Goal: Task Accomplishment & Management: Use online tool/utility

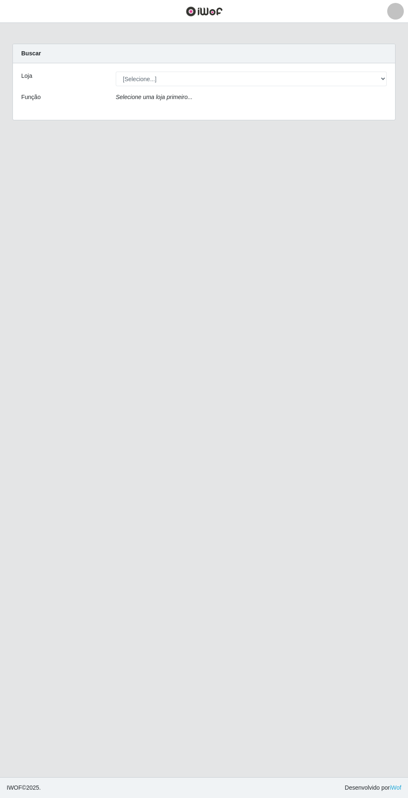
scroll to position [31, 0]
click at [263, 72] on select "[Selecione...] Extrabom - Loja 05 [GEOGRAPHIC_DATA]" at bounding box center [251, 79] width 271 height 15
select select "494"
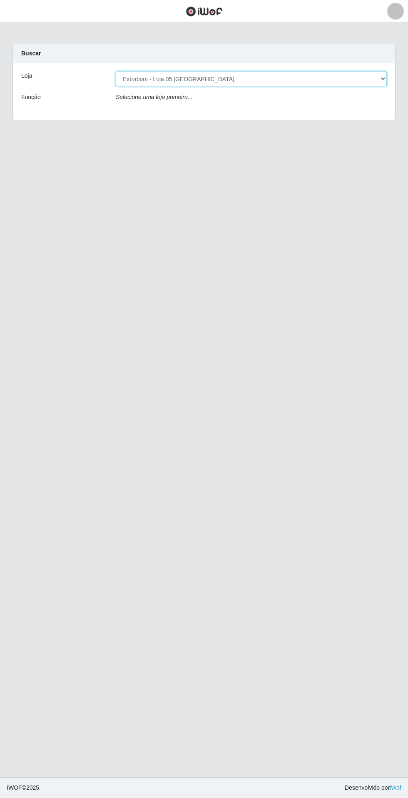
click at [116, 72] on select "[Selecione...] Extrabom - Loja 05 [GEOGRAPHIC_DATA]" at bounding box center [251, 79] width 271 height 15
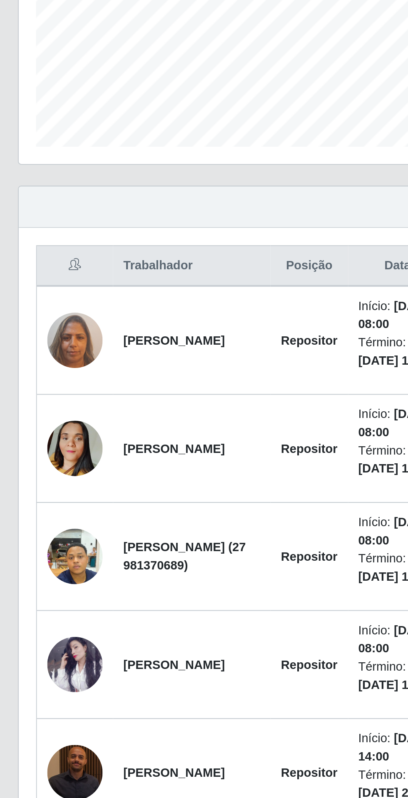
scroll to position [33, 0]
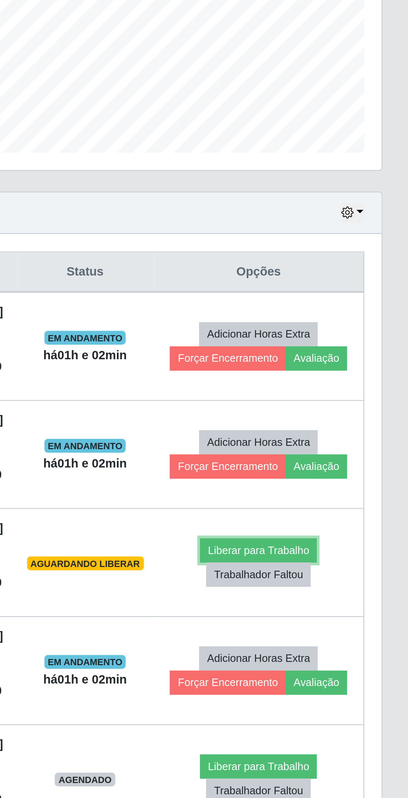
click at [338, 495] on button "Liberar para Trabalho" at bounding box center [336, 489] width 56 height 12
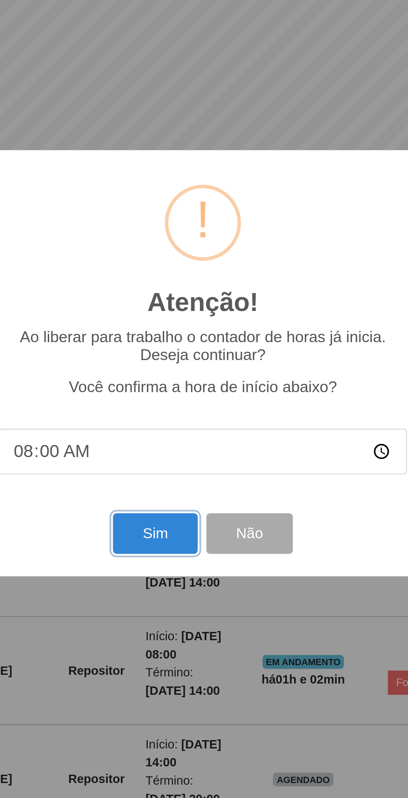
click at [179, 477] on button "Sim" at bounding box center [181, 481] width 40 height 20
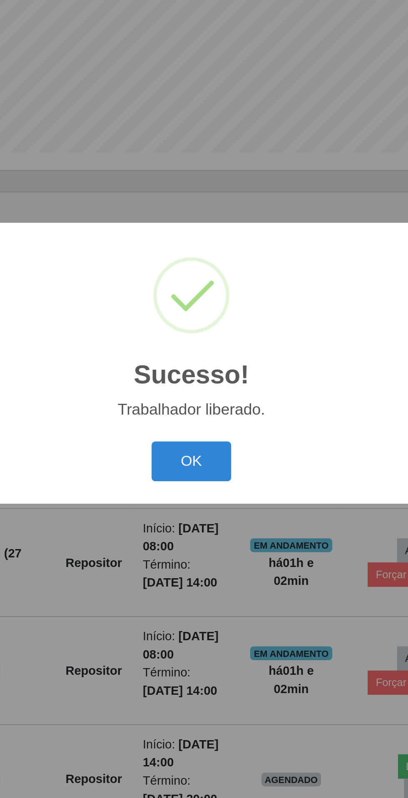
click at [215, 450] on button "OK" at bounding box center [204, 447] width 39 height 20
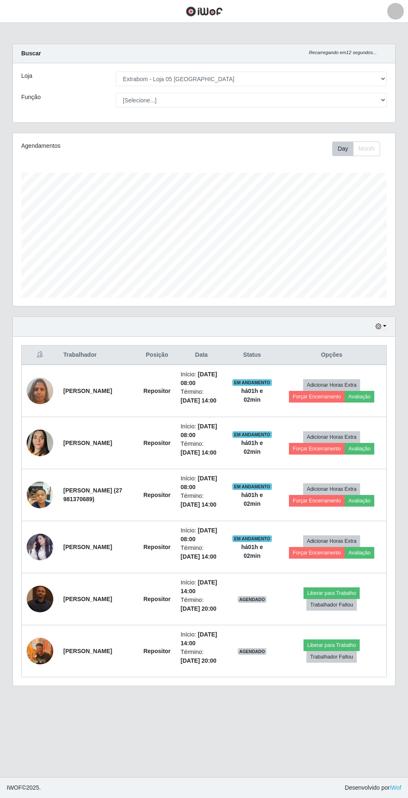
scroll to position [37, 0]
